Goal: Transaction & Acquisition: Book appointment/travel/reservation

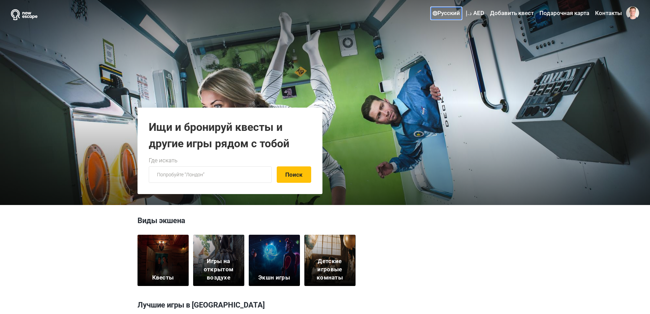
click at [445, 11] on link "Русский" at bounding box center [446, 13] width 31 height 12
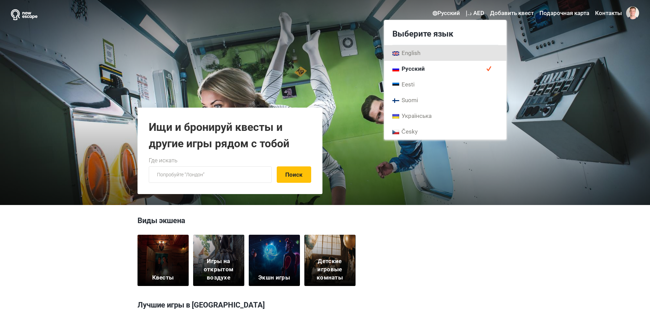
click at [428, 56] on link "English" at bounding box center [445, 53] width 122 height 16
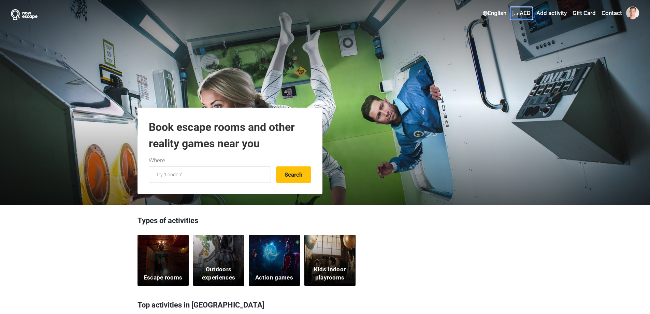
click at [519, 12] on link "د.إ AED" at bounding box center [521, 13] width 22 height 12
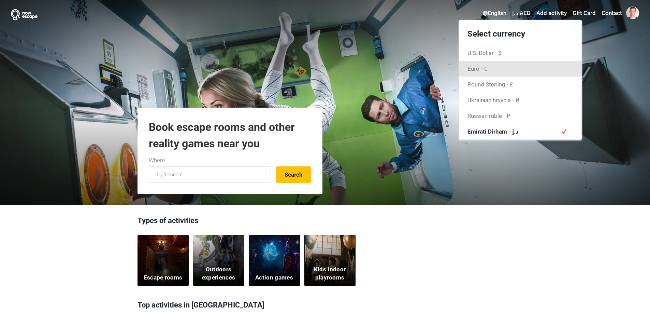
click at [502, 63] on link "Euro - €" at bounding box center [520, 69] width 122 height 16
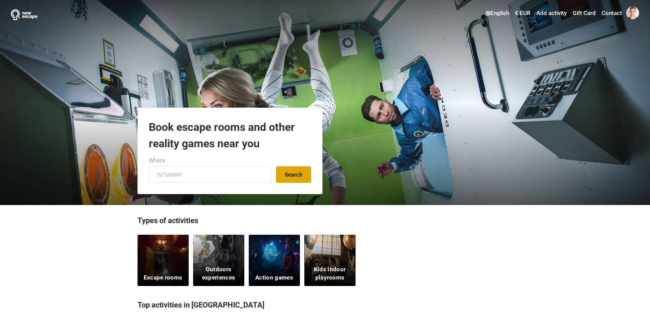
click at [297, 178] on button "Search" at bounding box center [293, 174] width 35 height 16
click at [228, 223] on h3 "Types of activities" at bounding box center [324, 222] width 375 height 14
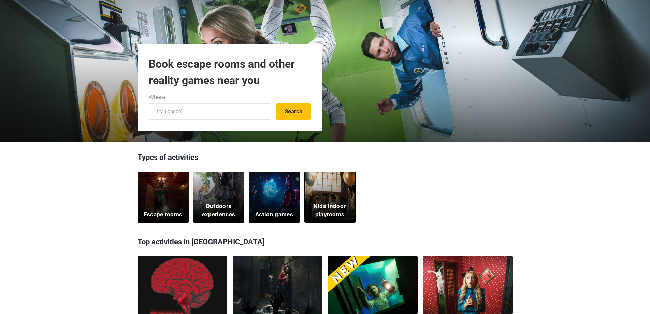
scroll to position [171, 0]
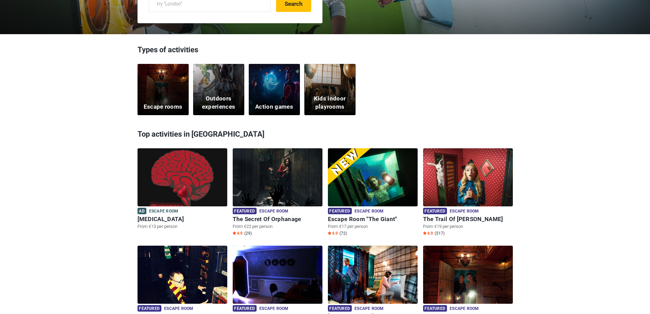
click at [164, 99] on div "Escape rooms" at bounding box center [162, 89] width 51 height 51
